Goal: Transaction & Acquisition: Purchase product/service

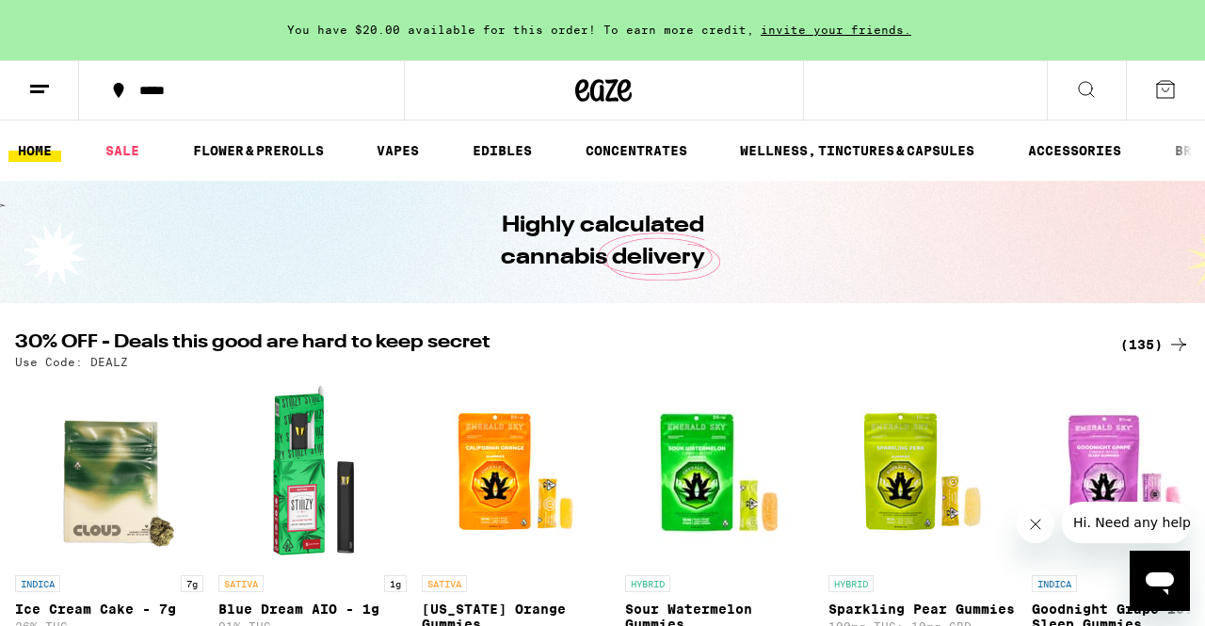
click at [1159, 340] on div "(135)" at bounding box center [1155, 344] width 70 height 23
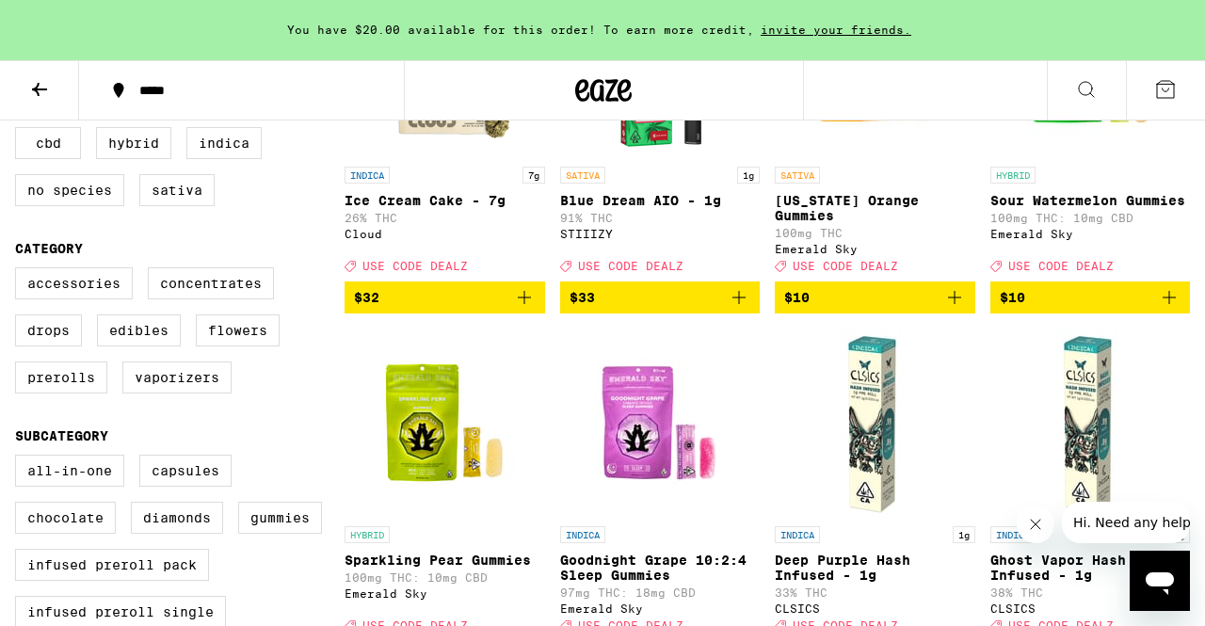
scroll to position [364, 0]
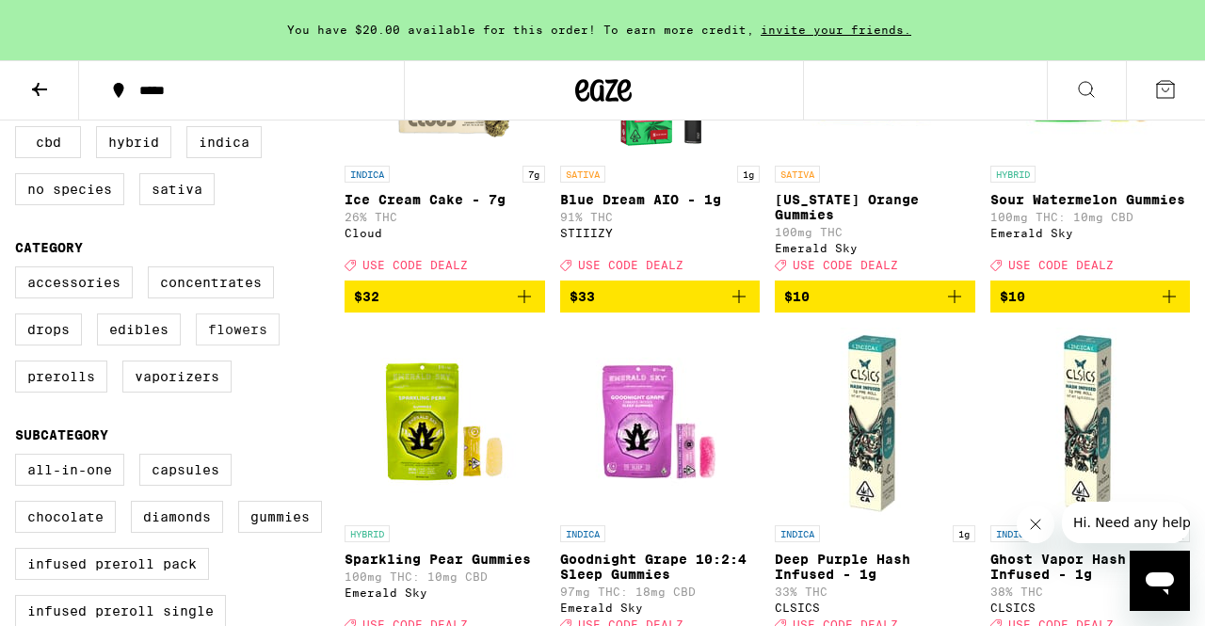
click at [264, 345] on label "Flowers" at bounding box center [238, 329] width 84 height 32
click at [20, 270] on input "Flowers" at bounding box center [19, 269] width 1 height 1
checkbox input "true"
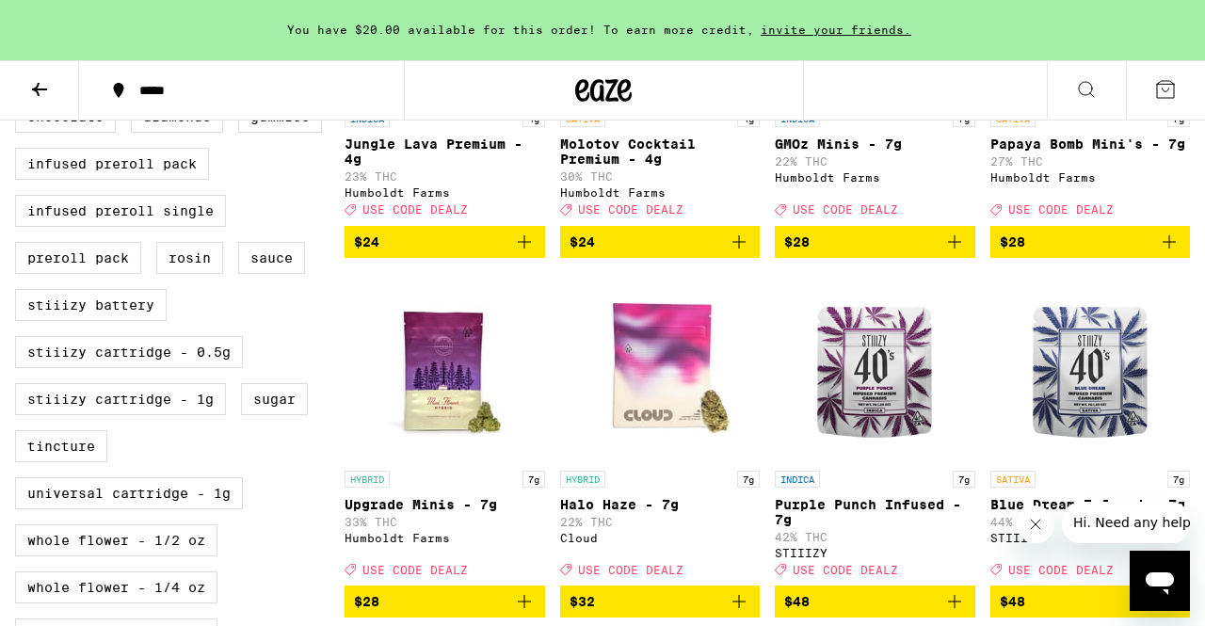
scroll to position [763, 0]
